Goal: Information Seeking & Learning: Learn about a topic

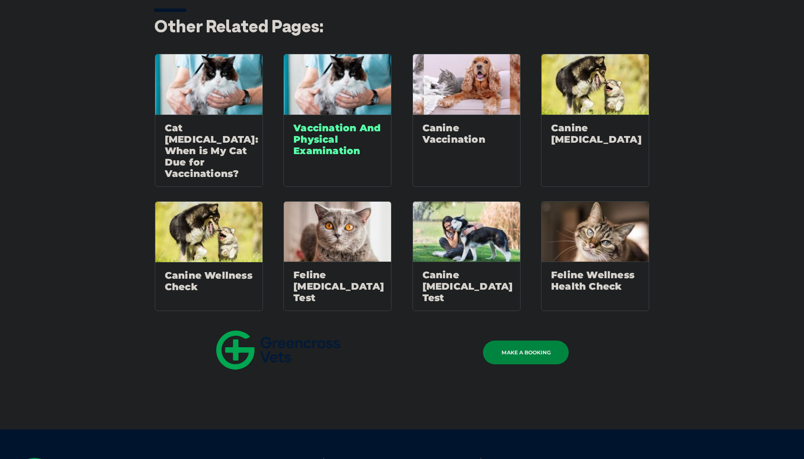
scroll to position [1360, 0]
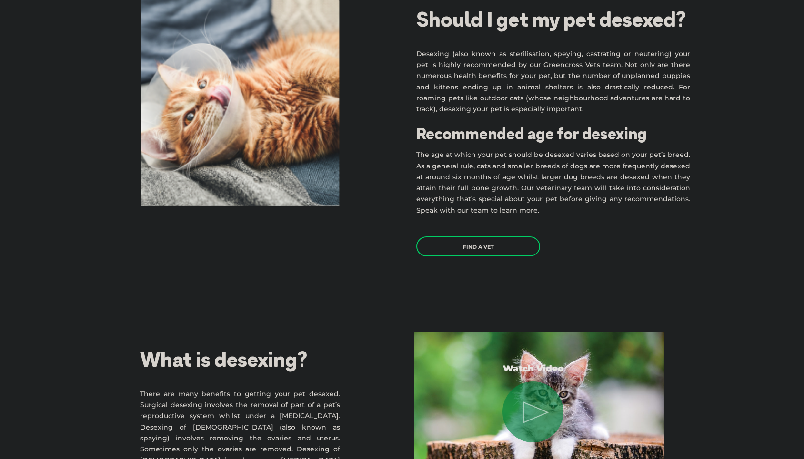
scroll to position [583, 0]
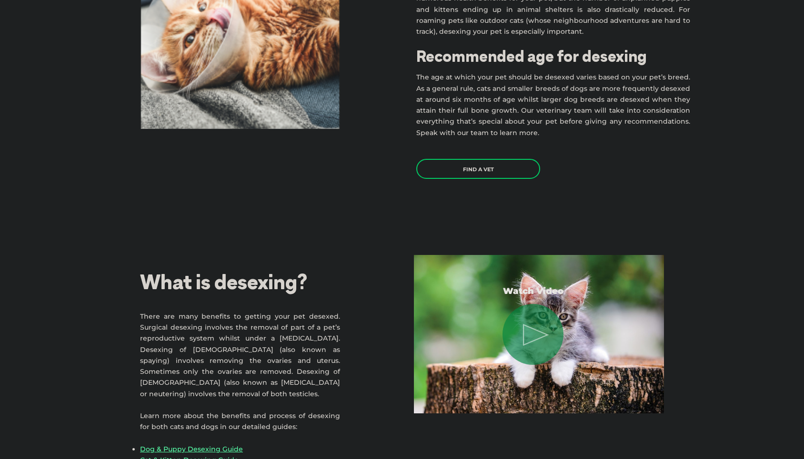
click at [540, 123] on p "The age at which your pet should be desexed varies based on your pet’s breed. A…" at bounding box center [553, 105] width 274 height 66
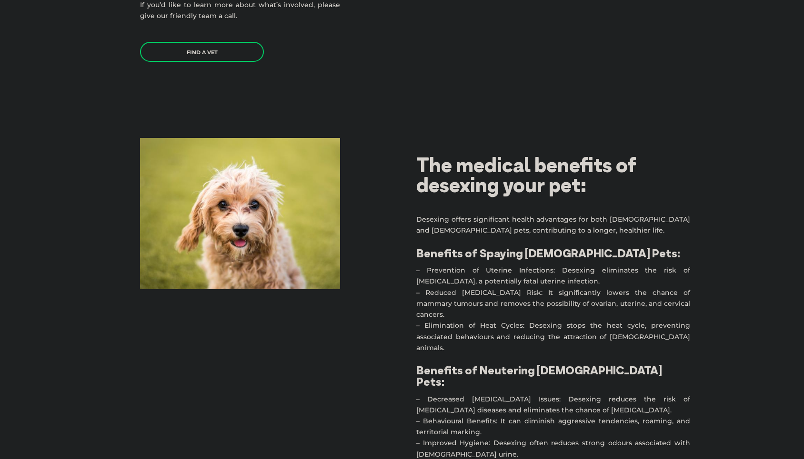
scroll to position [1068, 0]
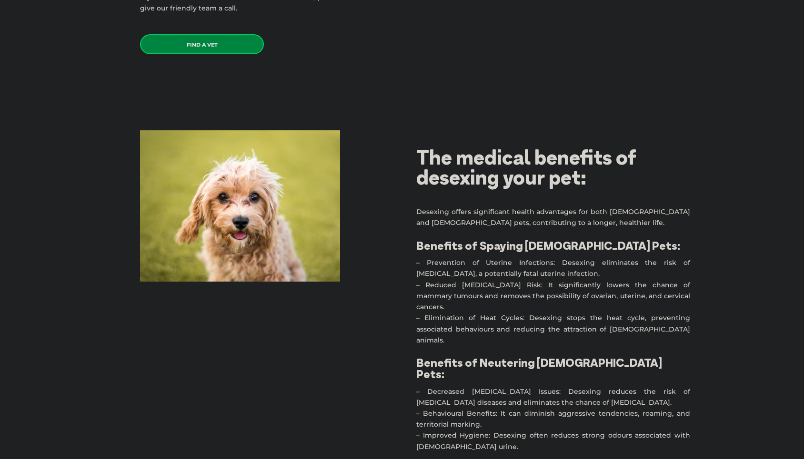
click at [226, 44] on link "Find a Vet" at bounding box center [202, 44] width 124 height 20
